Goal: Task Accomplishment & Management: Use online tool/utility

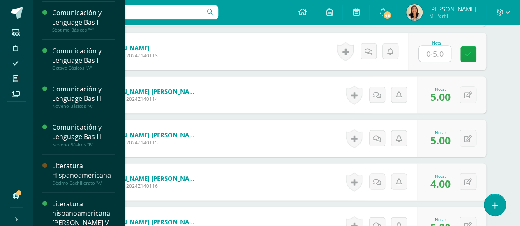
scroll to position [127, 0]
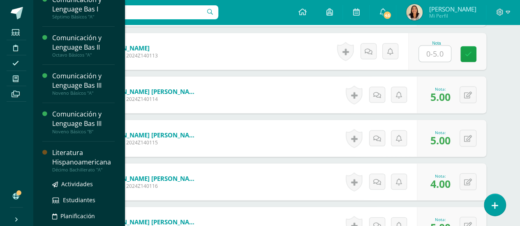
click at [82, 157] on div "Literatura Hispanoamericana" at bounding box center [83, 157] width 62 height 19
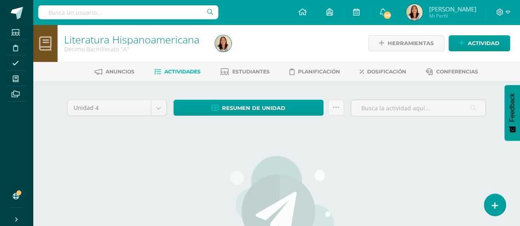
click at [185, 74] on span "Actividades" at bounding box center [182, 72] width 36 height 6
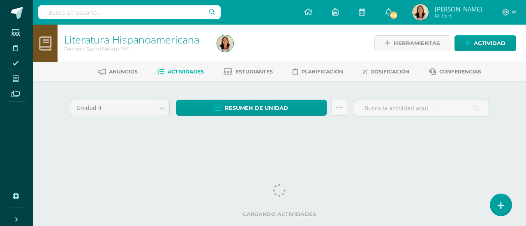
click at [191, 74] on span "Actividades" at bounding box center [186, 72] width 36 height 6
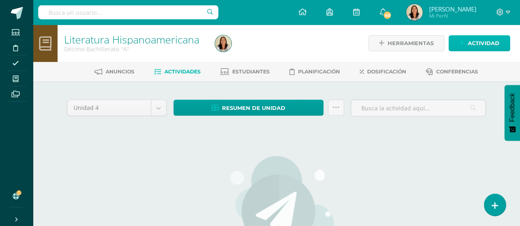
click at [479, 48] on span "Actividad" at bounding box center [483, 43] width 32 height 15
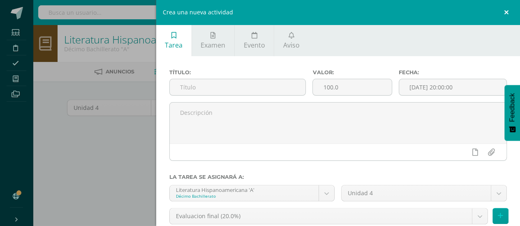
click at [510, 12] on link at bounding box center [507, 12] width 25 height 25
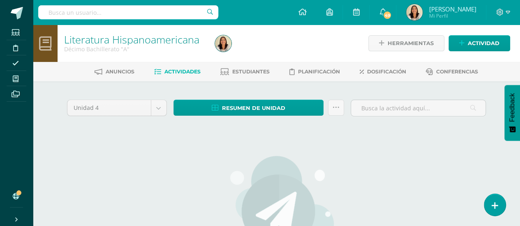
click at [186, 75] on link "Actividades" at bounding box center [177, 71] width 46 height 13
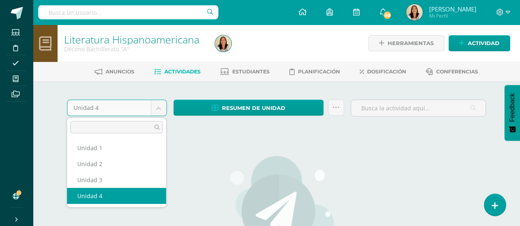
click at [160, 108] on body "Estudiantes Disciplina Asistencia Mis cursos Archivos Soporte Ayuda Reportar un…" at bounding box center [260, 177] width 520 height 355
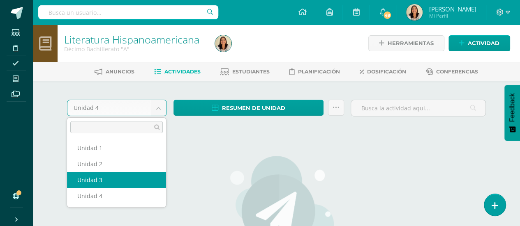
select select "Unidad 3"
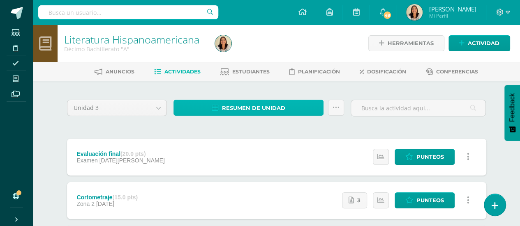
click at [254, 104] on span "Resumen de unidad" at bounding box center [253, 108] width 63 height 15
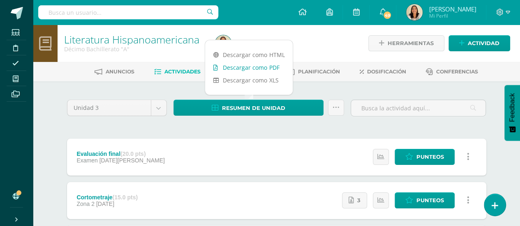
click at [271, 67] on link "Descargar como PDF" at bounding box center [248, 67] width 87 height 13
